Goal: Task Accomplishment & Management: Manage account settings

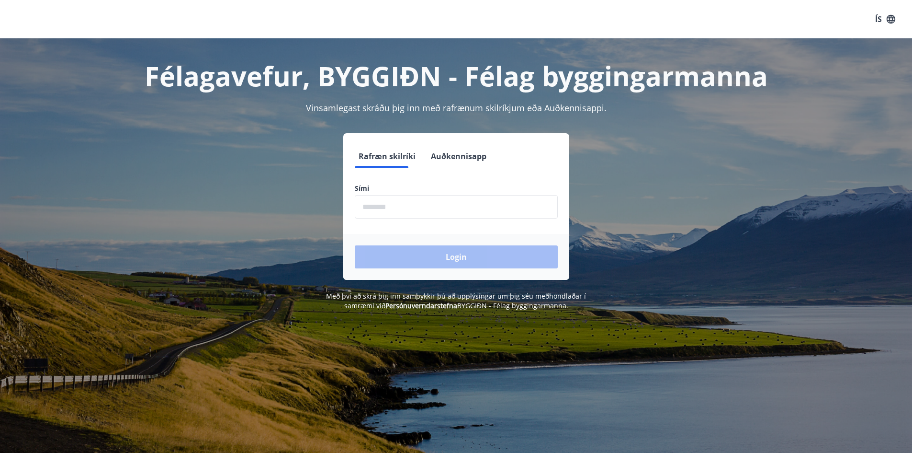
click at [382, 205] on input "phone" at bounding box center [456, 206] width 203 height 23
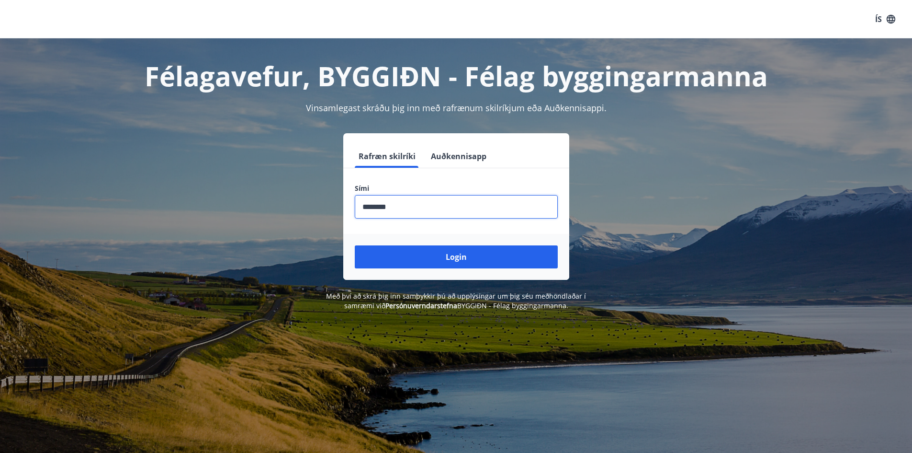
type input "********"
click at [355, 245] on button "Login" at bounding box center [456, 256] width 203 height 23
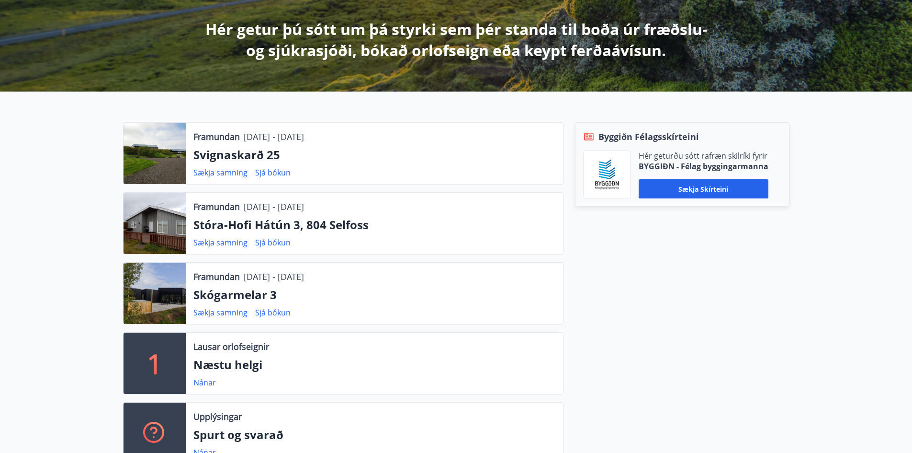
scroll to position [192, 0]
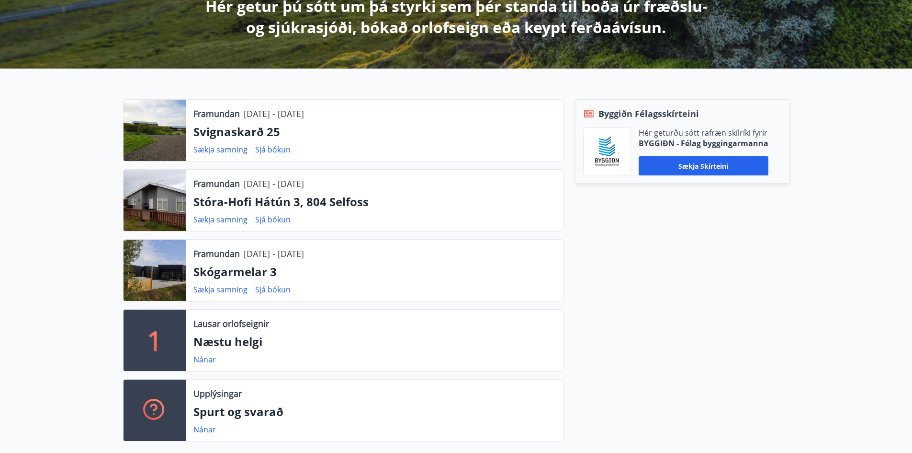
click at [233, 250] on p "Framundan" at bounding box center [216, 253] width 46 height 12
click at [229, 287] on link "Sækja samning" at bounding box center [220, 289] width 54 height 11
click at [411, 200] on p "Stóra-Hofi Hátún 3, 804 Selfoss" at bounding box center [374, 201] width 362 height 16
click at [221, 218] on link "Sækja samning" at bounding box center [220, 219] width 54 height 11
click at [214, 150] on link "Sækja samning" at bounding box center [220, 149] width 54 height 11
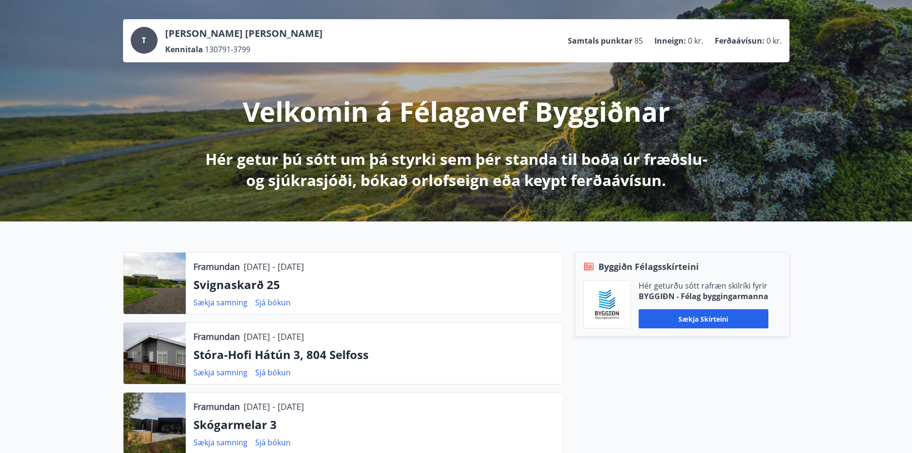
scroll to position [0, 0]
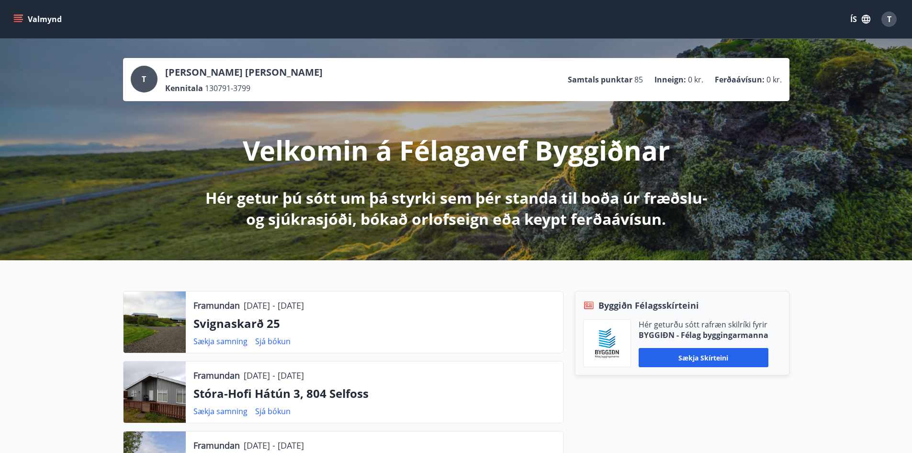
click at [32, 22] on button "Valmynd" at bounding box center [38, 19] width 54 height 17
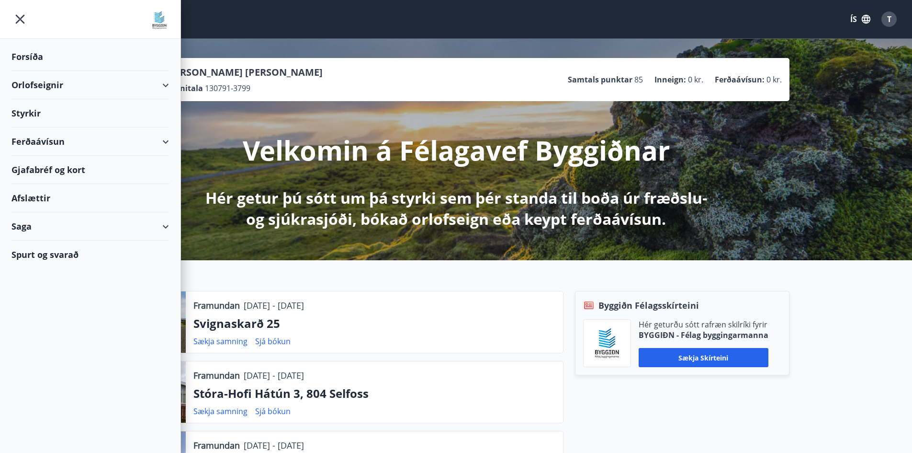
click at [42, 139] on div "Ferðaávísun" at bounding box center [90, 141] width 158 height 28
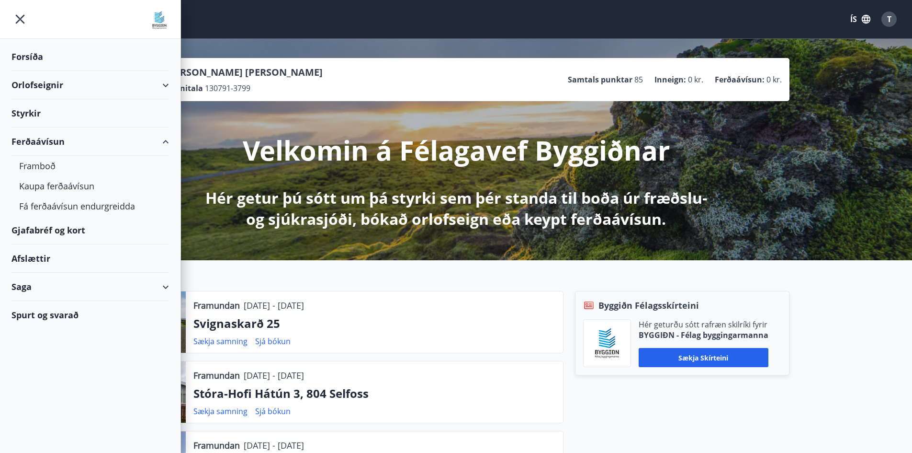
click at [39, 85] on div "Orlofseignir" at bounding box center [90, 85] width 158 height 28
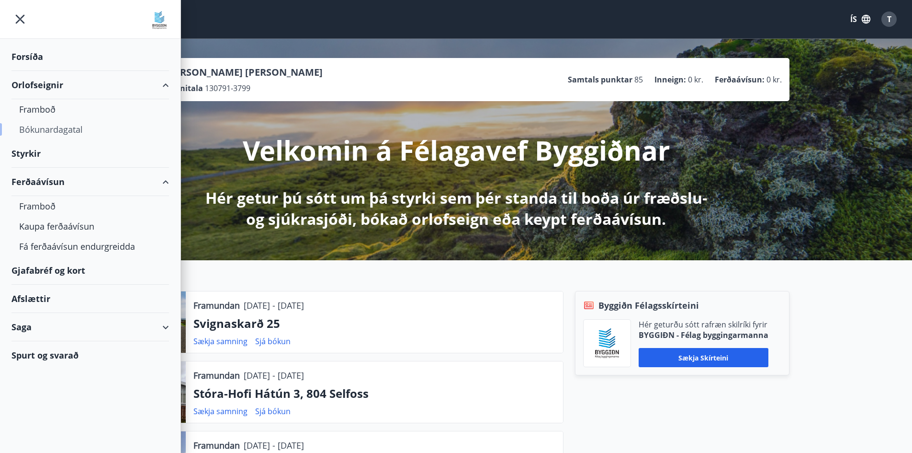
click at [51, 126] on div "Bókunardagatal" at bounding box center [90, 129] width 142 height 20
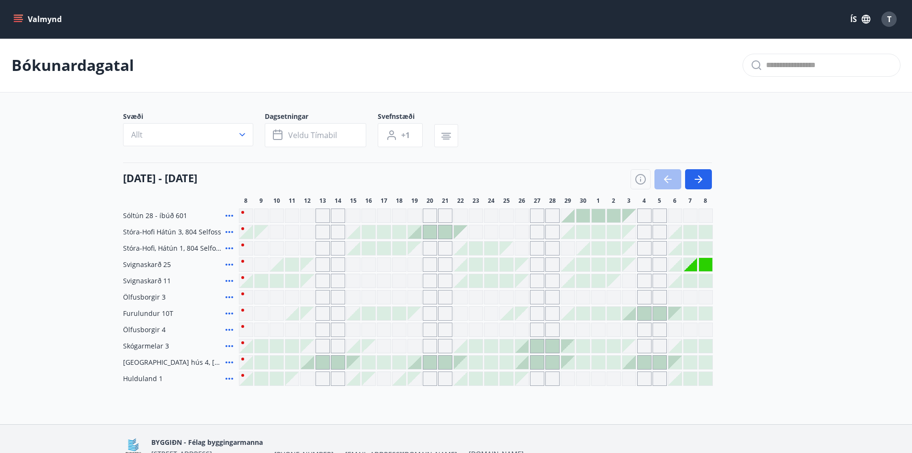
click at [9, 14] on div "Valmynd ÍS T" at bounding box center [456, 19] width 912 height 38
click at [13, 21] on button "Valmynd" at bounding box center [38, 19] width 54 height 17
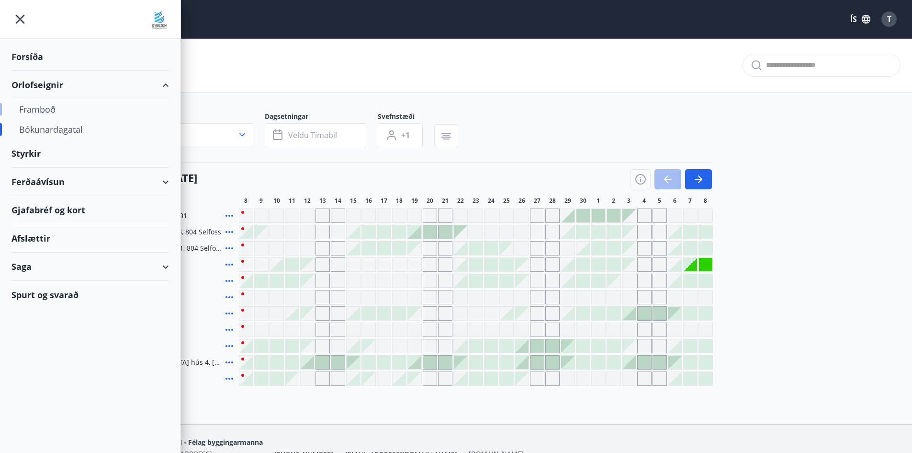
click at [37, 112] on div "Framboð" at bounding box center [90, 109] width 142 height 20
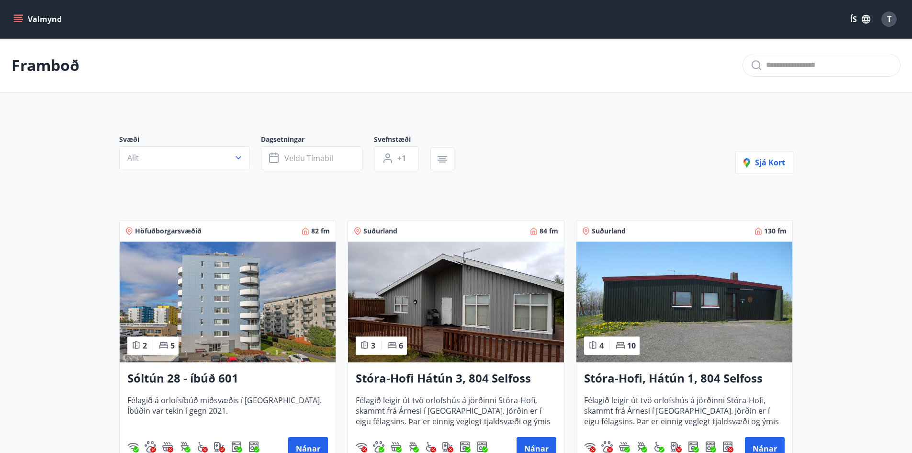
click at [880, 14] on button "T" at bounding box center [889, 19] width 23 height 23
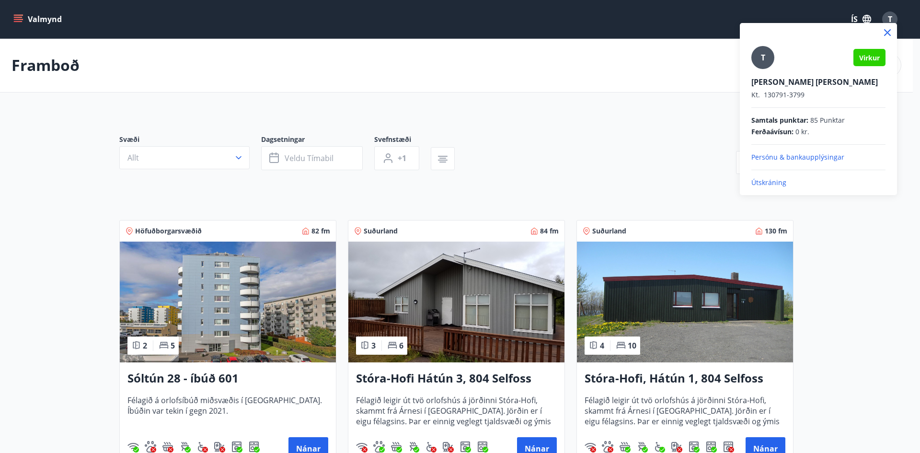
click at [804, 158] on p "Persónu & bankaupplýsingar" at bounding box center [818, 157] width 134 height 10
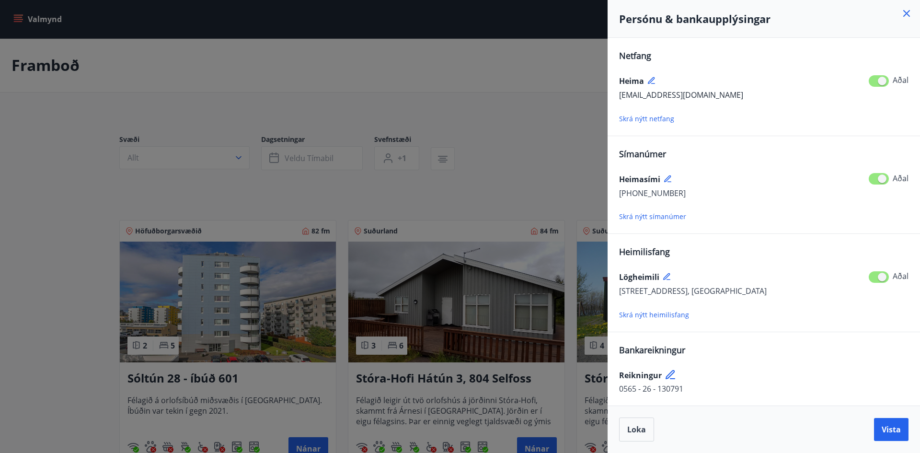
click at [575, 183] on div at bounding box center [460, 226] width 920 height 453
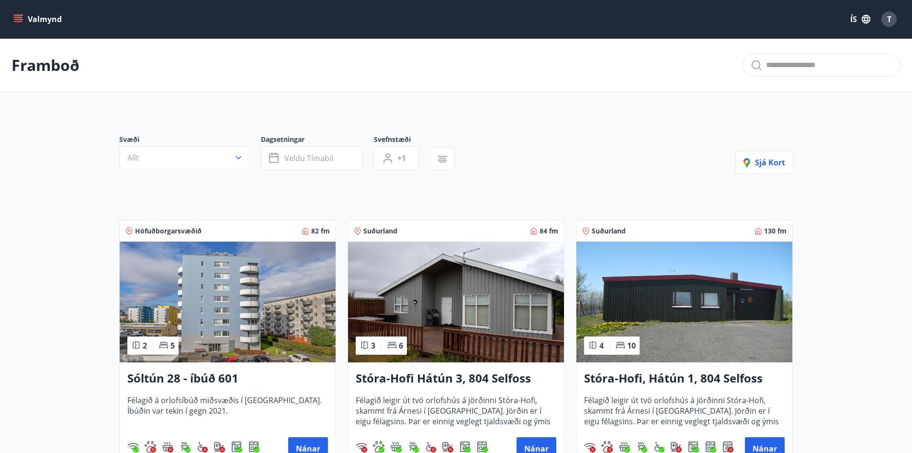
click at [8, 25] on div "Valmynd ÍS T" at bounding box center [456, 19] width 912 height 38
click at [12, 22] on button "Valmynd" at bounding box center [38, 19] width 54 height 17
